Goal: Complete application form

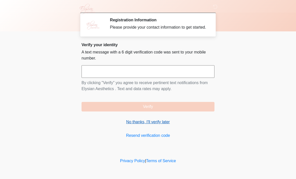
click at [158, 125] on link "No thanks, I'll verify later" at bounding box center [147, 122] width 133 height 6
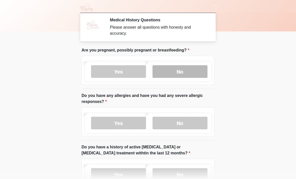
click at [182, 74] on label "No" at bounding box center [179, 71] width 55 height 13
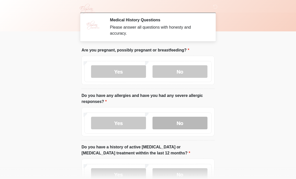
click at [182, 124] on label "No" at bounding box center [179, 123] width 55 height 13
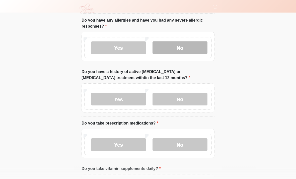
scroll to position [75, 0]
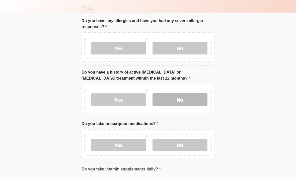
click at [198, 96] on label "No" at bounding box center [179, 99] width 55 height 13
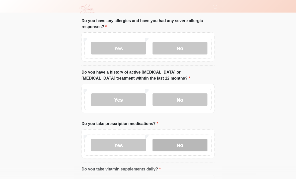
click at [191, 148] on label "No" at bounding box center [179, 145] width 55 height 13
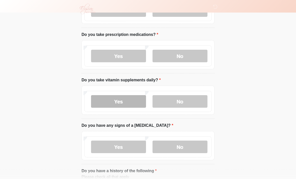
click at [133, 103] on label "Yes" at bounding box center [118, 101] width 55 height 13
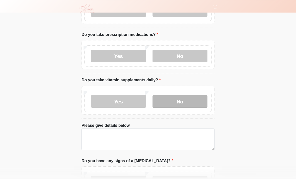
click at [179, 100] on label "No" at bounding box center [179, 101] width 55 height 13
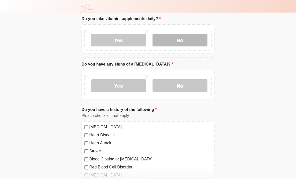
scroll to position [225, 0]
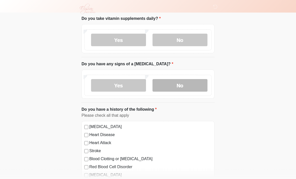
click at [184, 86] on label "No" at bounding box center [179, 85] width 55 height 13
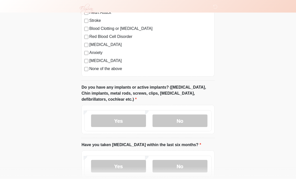
scroll to position [356, 0]
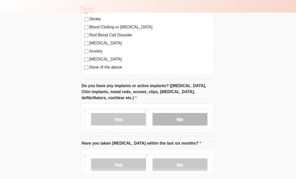
click at [189, 118] on label "No" at bounding box center [179, 119] width 55 height 13
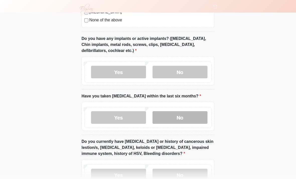
click at [188, 116] on label "No" at bounding box center [179, 117] width 55 height 13
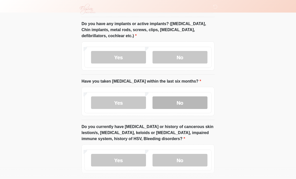
scroll to position [440, 0]
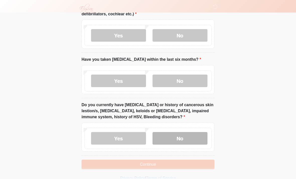
click at [186, 139] on label "No" at bounding box center [179, 138] width 55 height 13
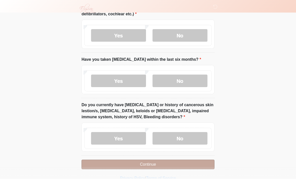
click at [155, 163] on button "Continue" at bounding box center [147, 164] width 133 height 10
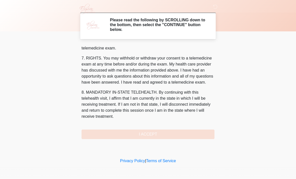
scroll to position [224, 0]
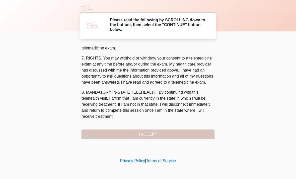
click at [150, 132] on button "I ACCEPT" at bounding box center [147, 134] width 133 height 10
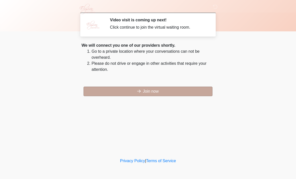
click at [151, 91] on button "Join now" at bounding box center [147, 91] width 129 height 10
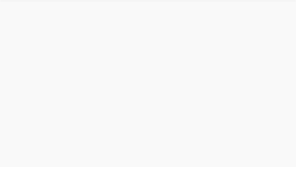
scroll to position [2, 0]
